Goal: Task Accomplishment & Management: Manage account settings

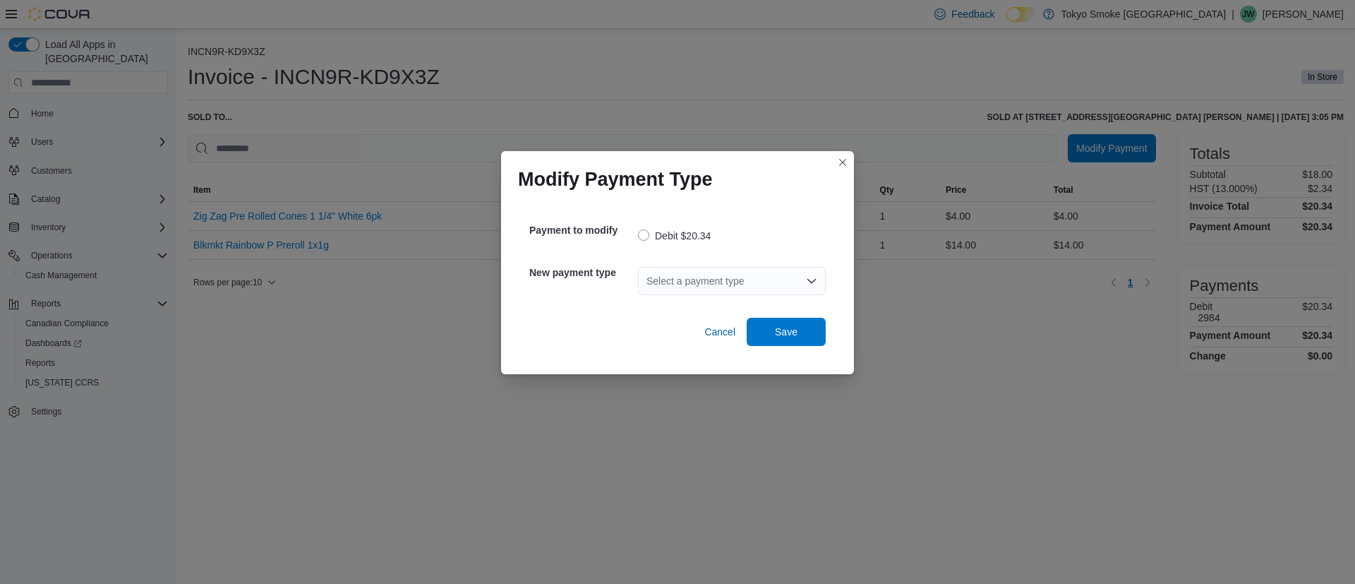
click at [702, 279] on div "Select a payment type" at bounding box center [732, 281] width 188 height 28
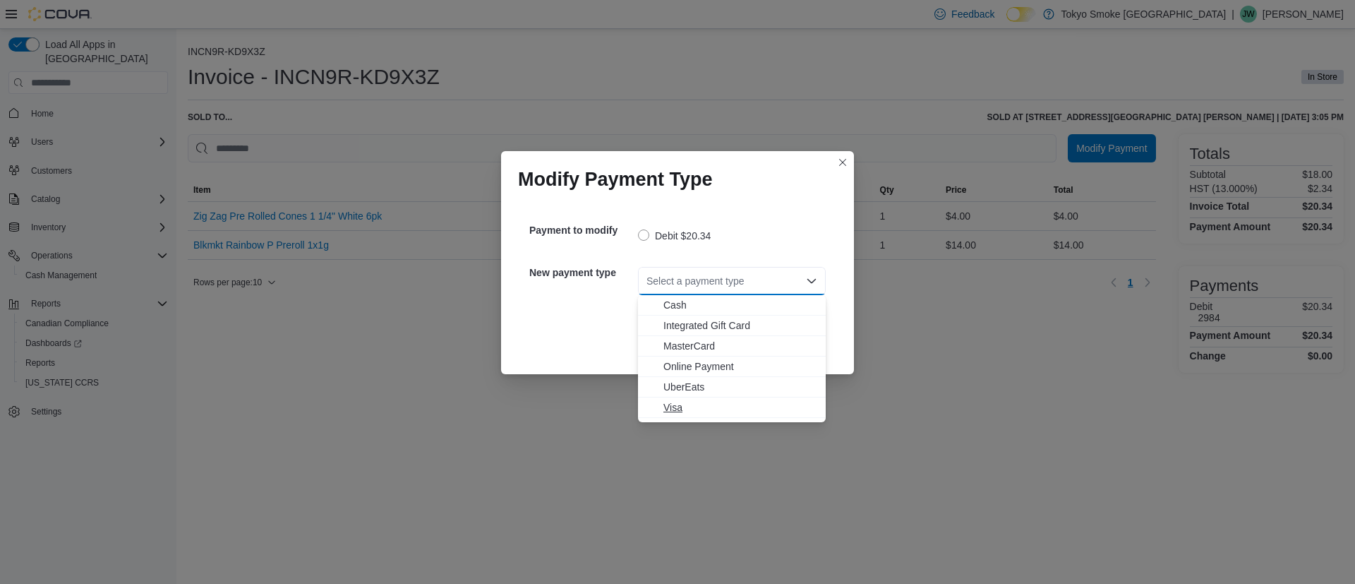
click at [695, 409] on span "Visa" at bounding box center [740, 407] width 154 height 14
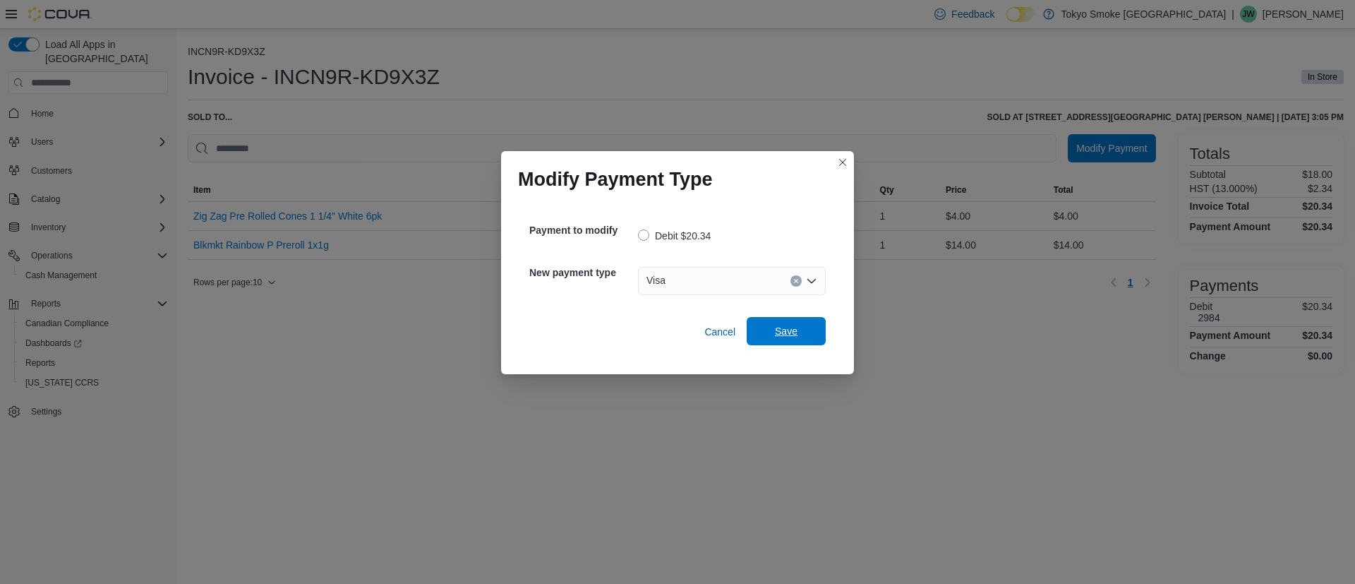
click at [786, 336] on span "Save" at bounding box center [786, 331] width 23 height 14
click at [697, 275] on div "Select a payment type" at bounding box center [732, 281] width 188 height 28
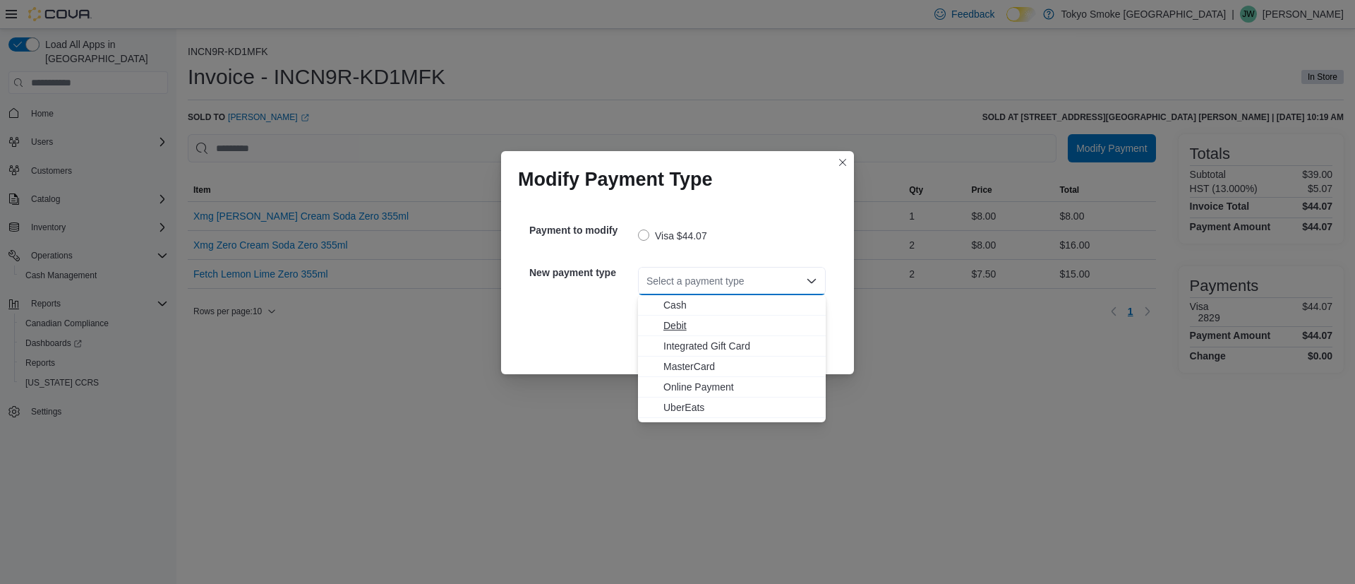
click at [700, 326] on span "Debit" at bounding box center [740, 325] width 154 height 14
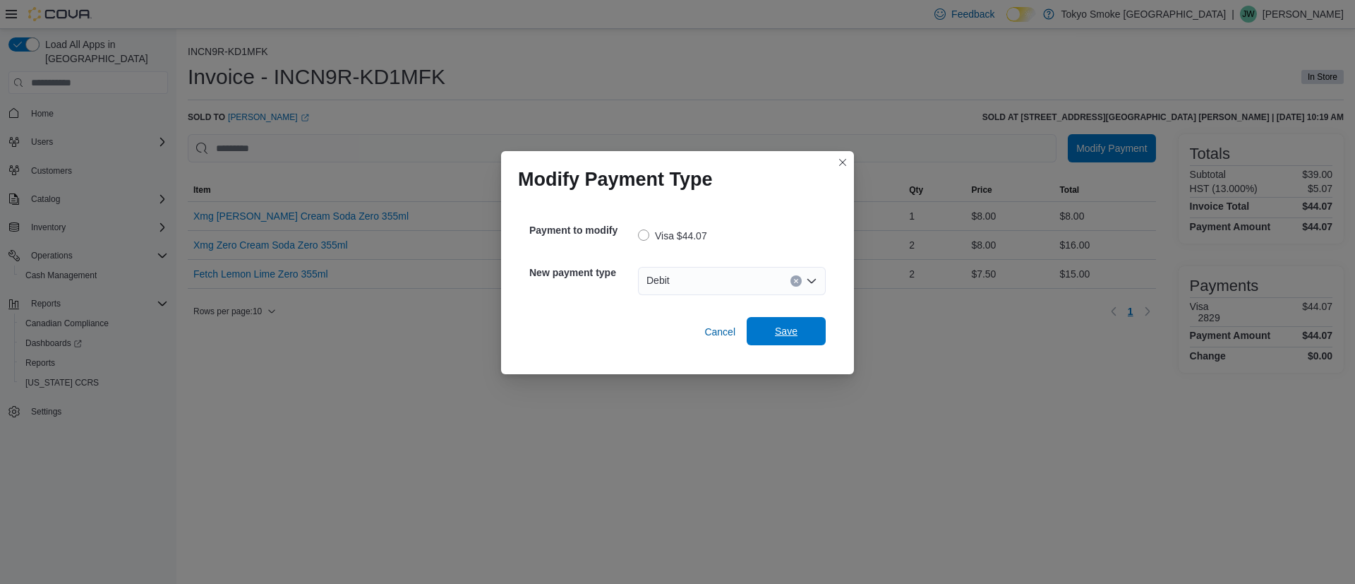
click at [773, 342] on span "Save" at bounding box center [786, 331] width 62 height 28
